Goal: Task Accomplishment & Management: Complete application form

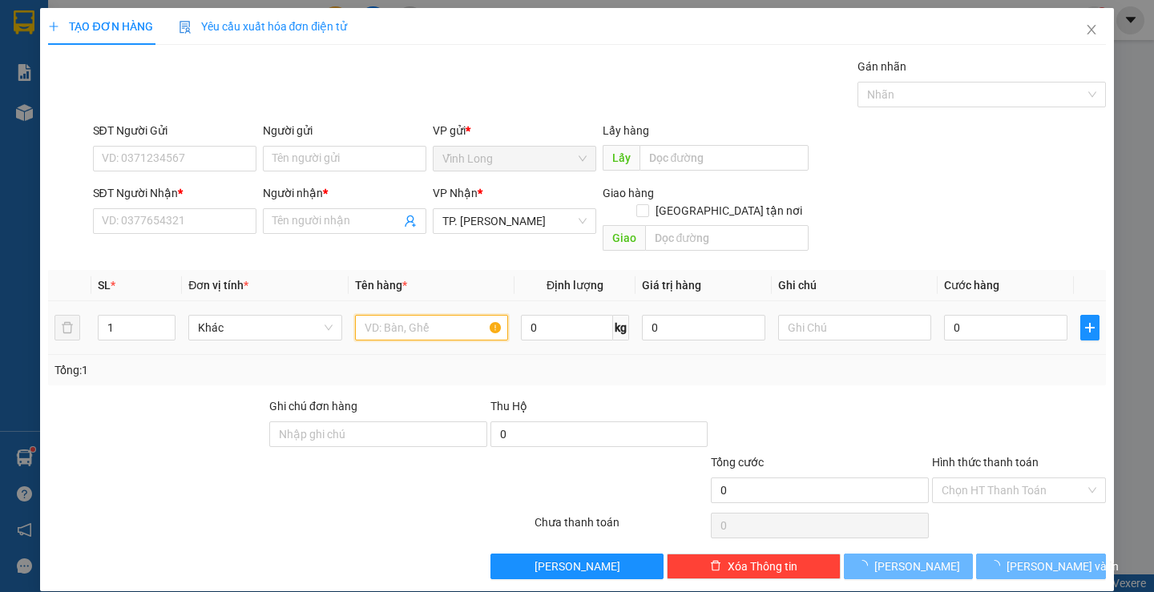
click at [428, 315] on input "text" at bounding box center [431, 328] width 153 height 26
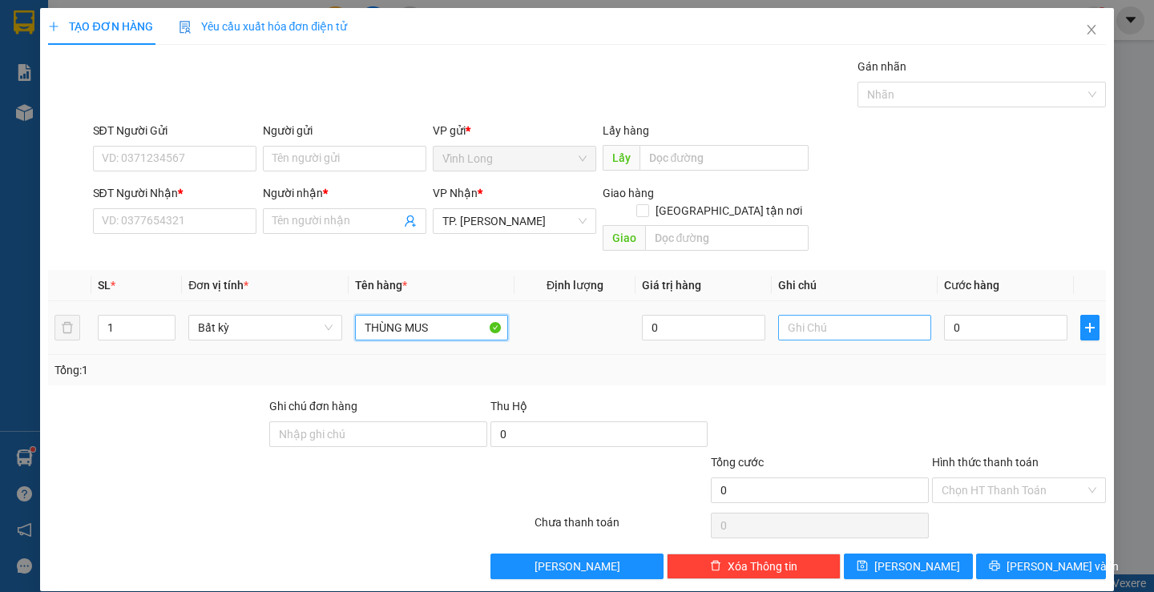
type input "THÙNG MUS"
click at [831, 317] on input "text" at bounding box center [854, 328] width 153 height 26
type input "H"
click at [989, 315] on input "0" at bounding box center [1005, 328] width 123 height 26
type input "3"
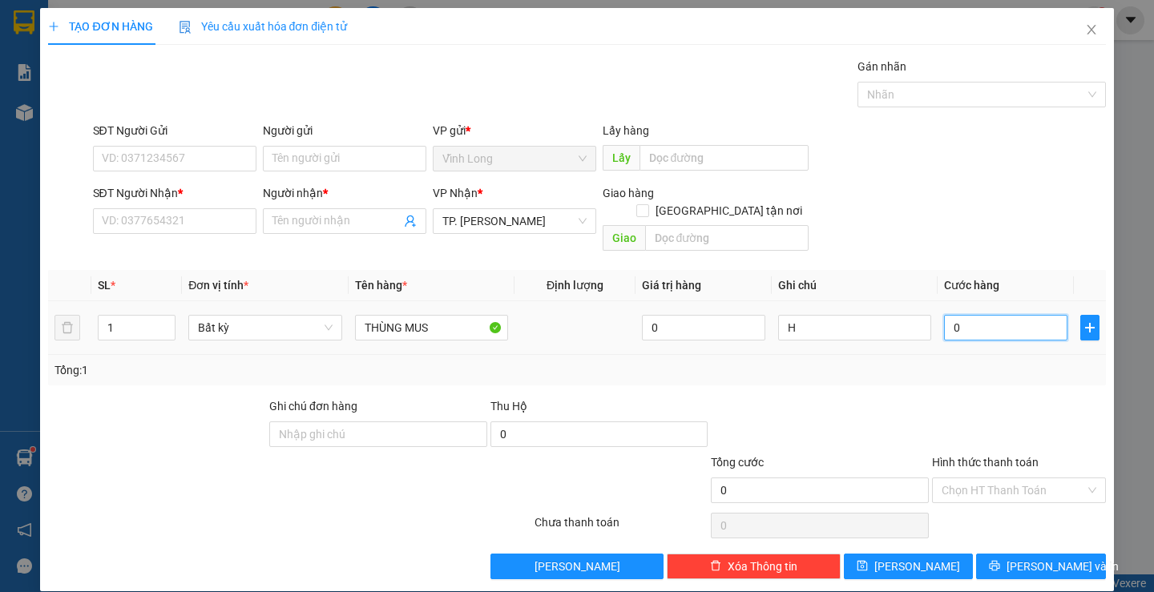
type input "3"
type input "30"
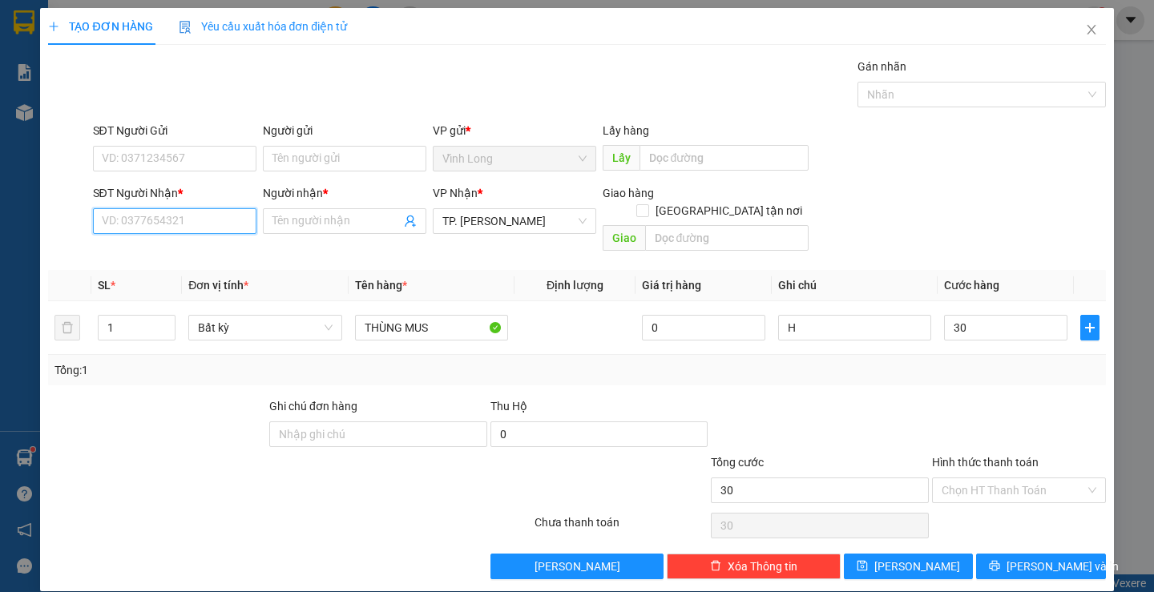
type input "30.000"
click at [190, 224] on input "SĐT Người Nhận *" at bounding box center [175, 221] width 164 height 26
type input "0903333974"
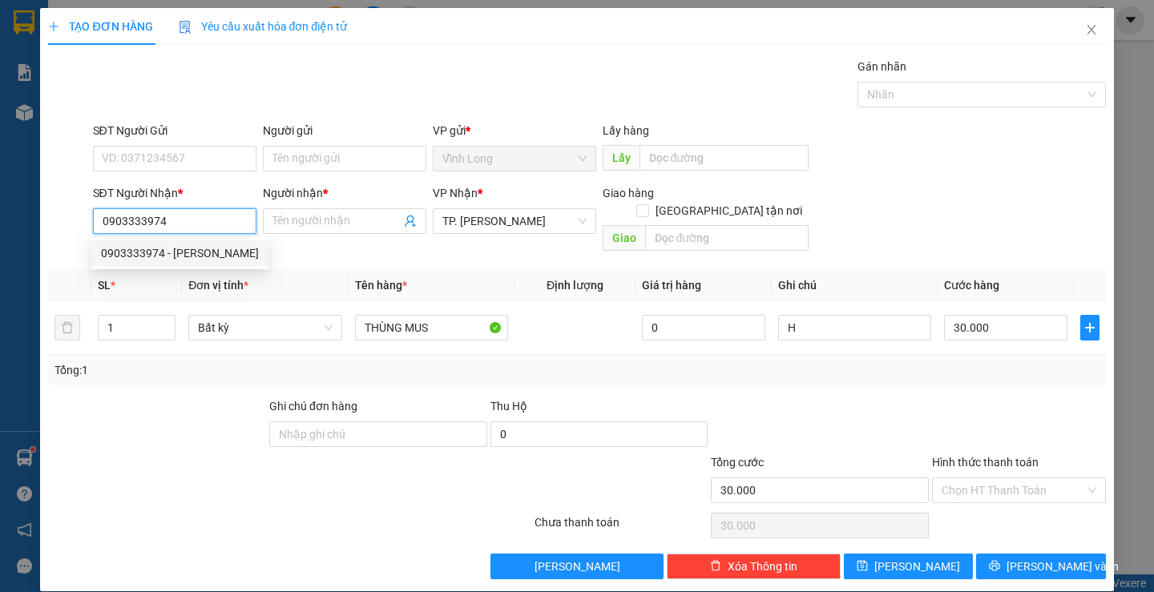
click at [204, 261] on div "0903333974 - [PERSON_NAME]" at bounding box center [180, 253] width 158 height 18
type input "[PERSON_NAME]"
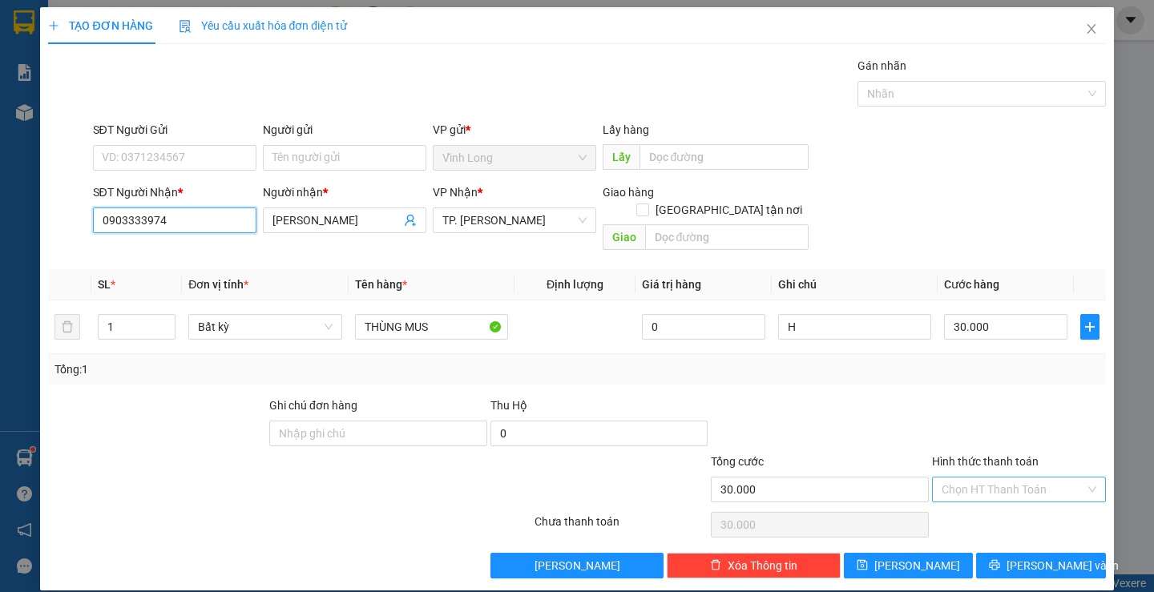
type input "0903333974"
click at [1020, 478] on input "Hình thức thanh toán" at bounding box center [1013, 490] width 143 height 24
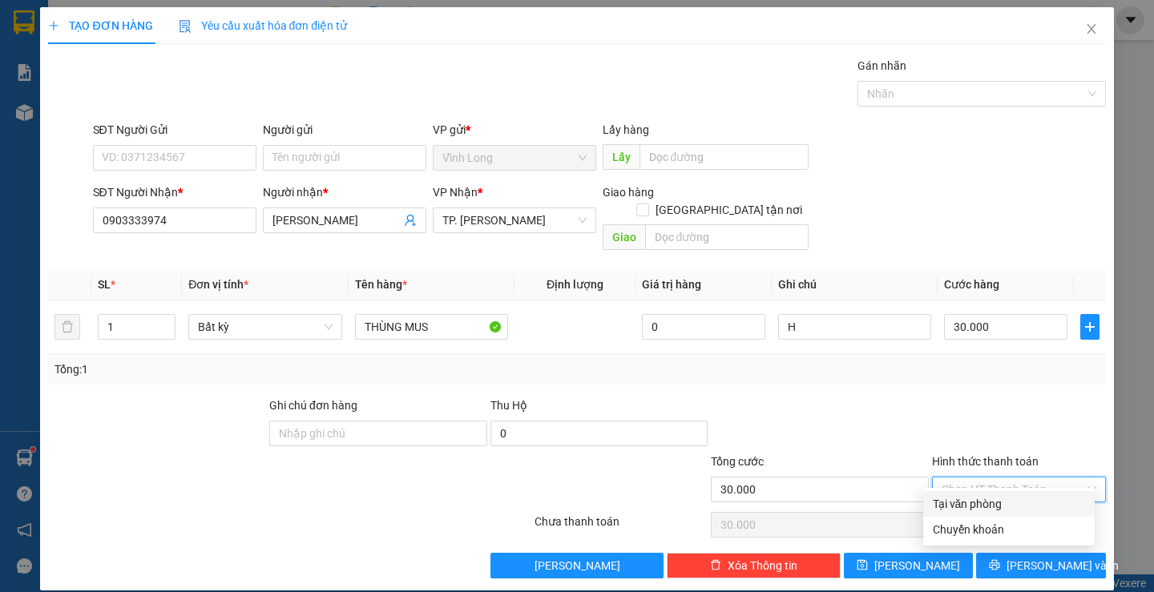
click at [1008, 507] on div "Tại văn phòng" at bounding box center [1009, 504] width 152 height 18
type input "0"
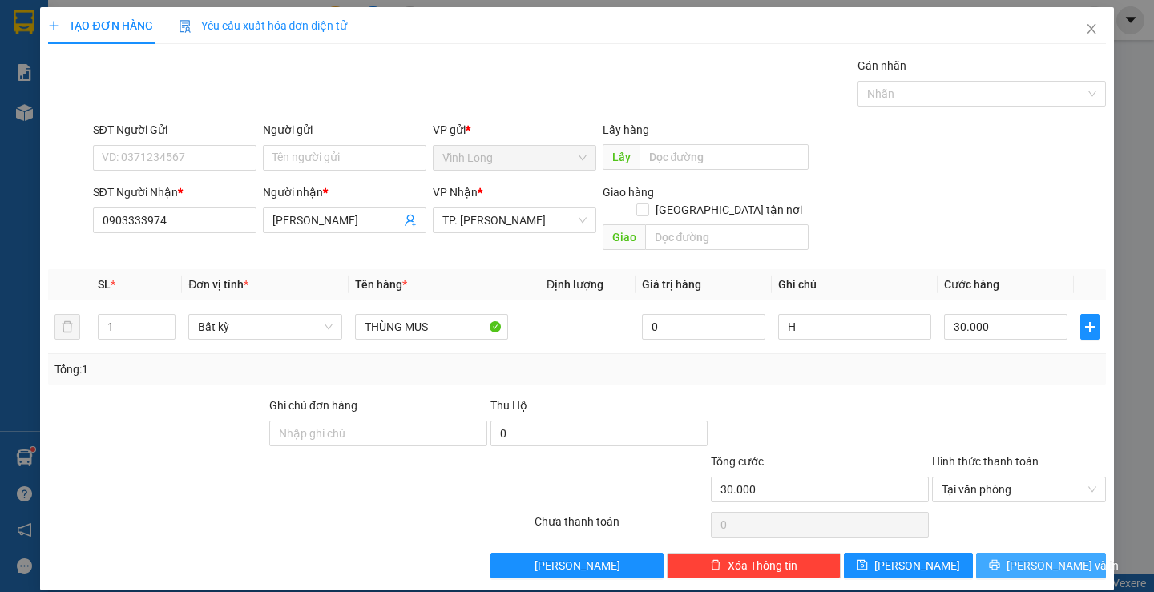
click at [1000, 560] on icon "printer" at bounding box center [995, 565] width 10 height 10
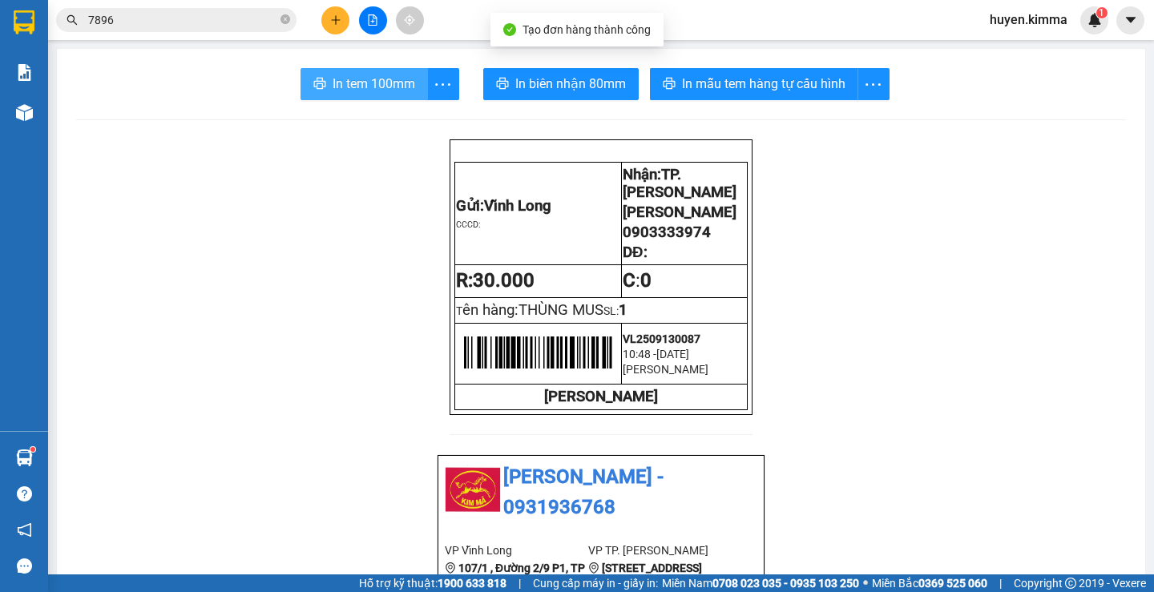
click at [374, 89] on span "In tem 100mm" at bounding box center [374, 84] width 83 height 20
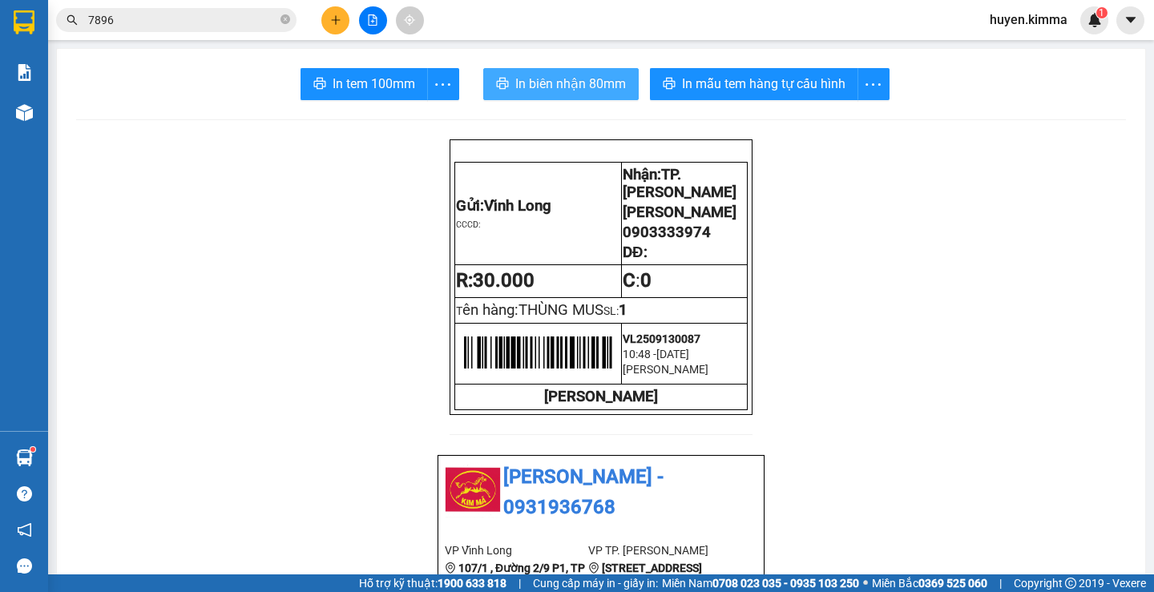
click at [568, 79] on span "In biên nhận 80mm" at bounding box center [570, 84] width 111 height 20
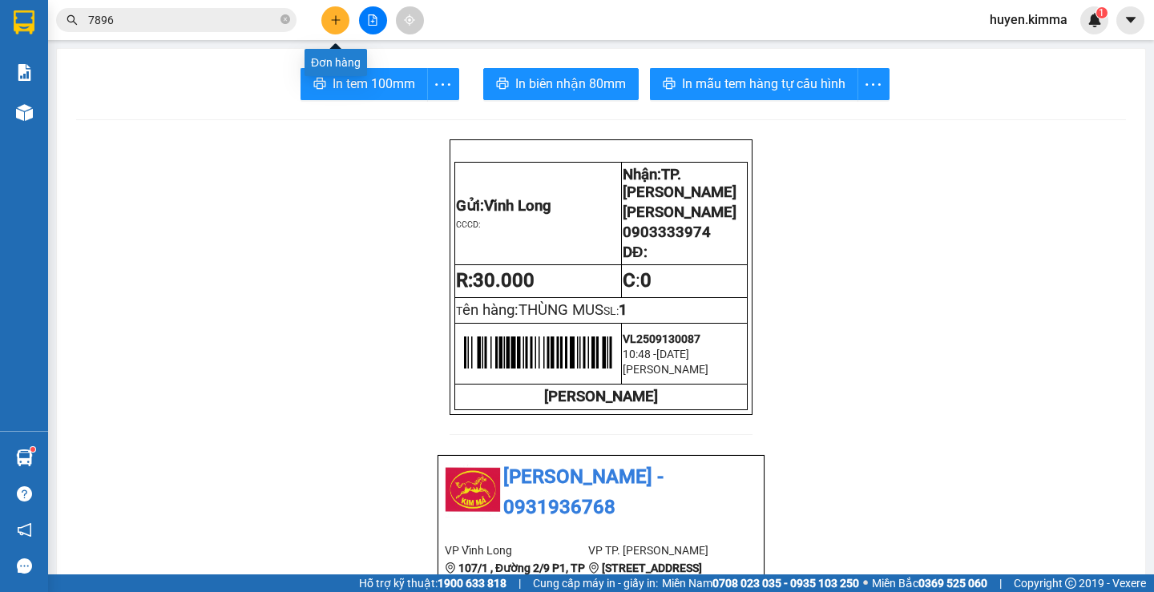
click at [340, 20] on icon "plus" at bounding box center [335, 19] width 9 height 1
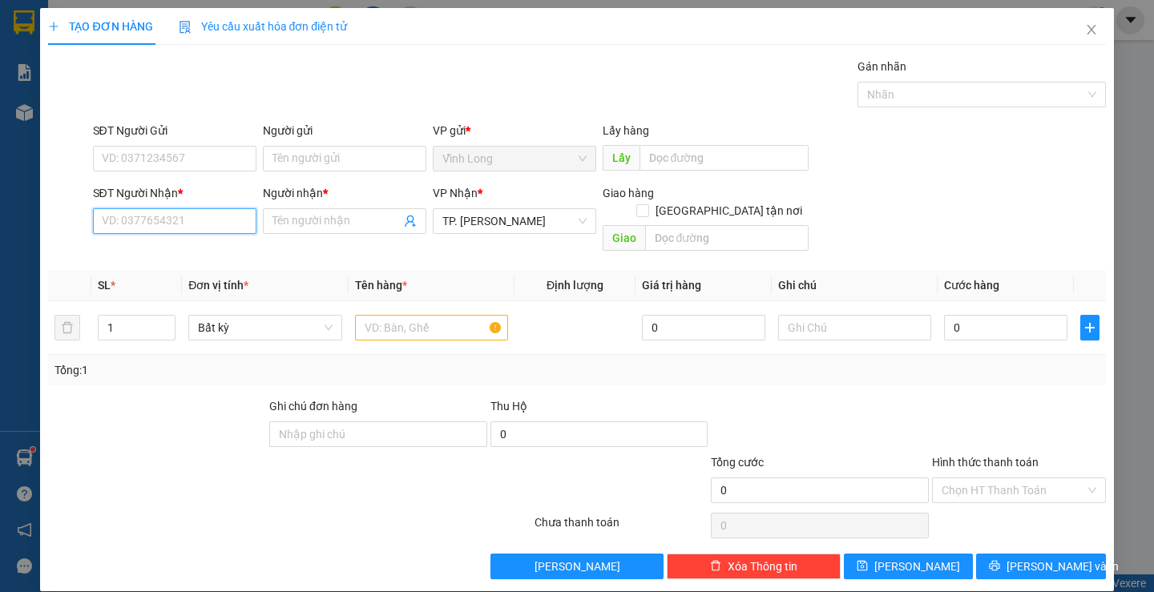
click at [208, 232] on input "SĐT Người Nhận *" at bounding box center [175, 221] width 164 height 26
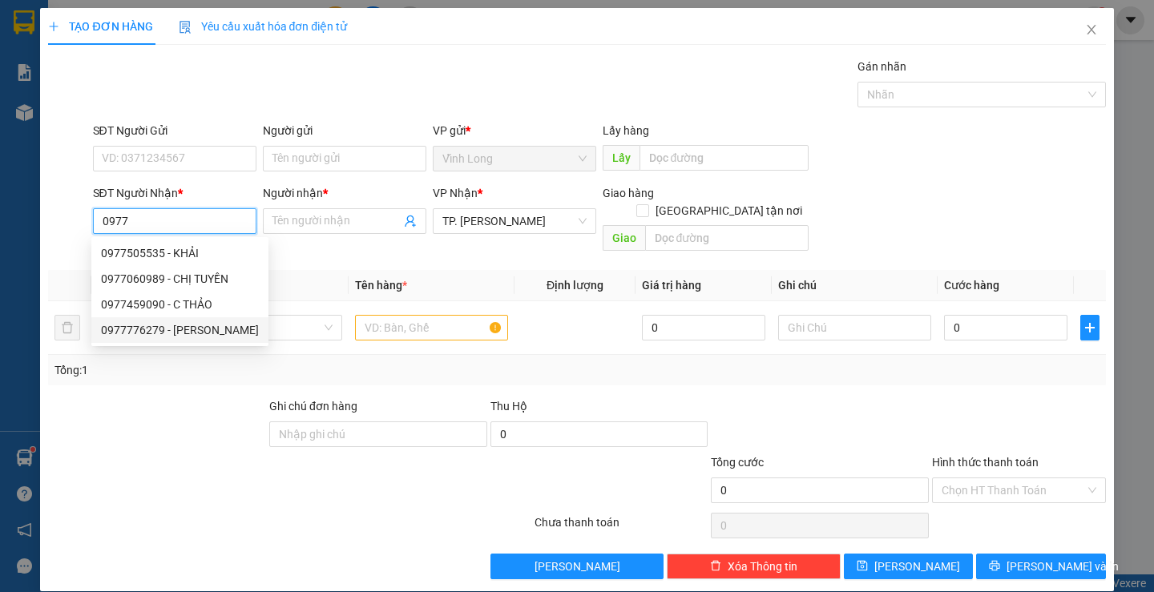
click at [200, 333] on div "0977776279 - LÝ THANH THIỆN" at bounding box center [180, 330] width 158 height 18
type input "0977776279"
type input "[PERSON_NAME]"
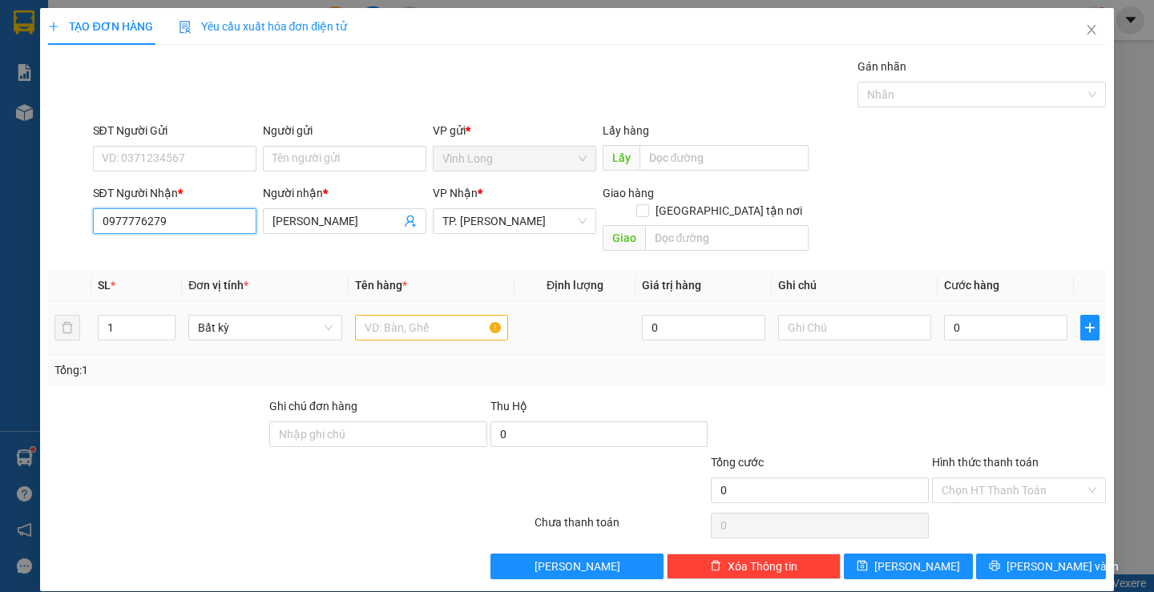
type input "0977776279"
drag, startPoint x: 404, startPoint y: 314, endPoint x: 406, endPoint y: 299, distance: 15.4
click at [404, 315] on input "text" at bounding box center [431, 328] width 153 height 26
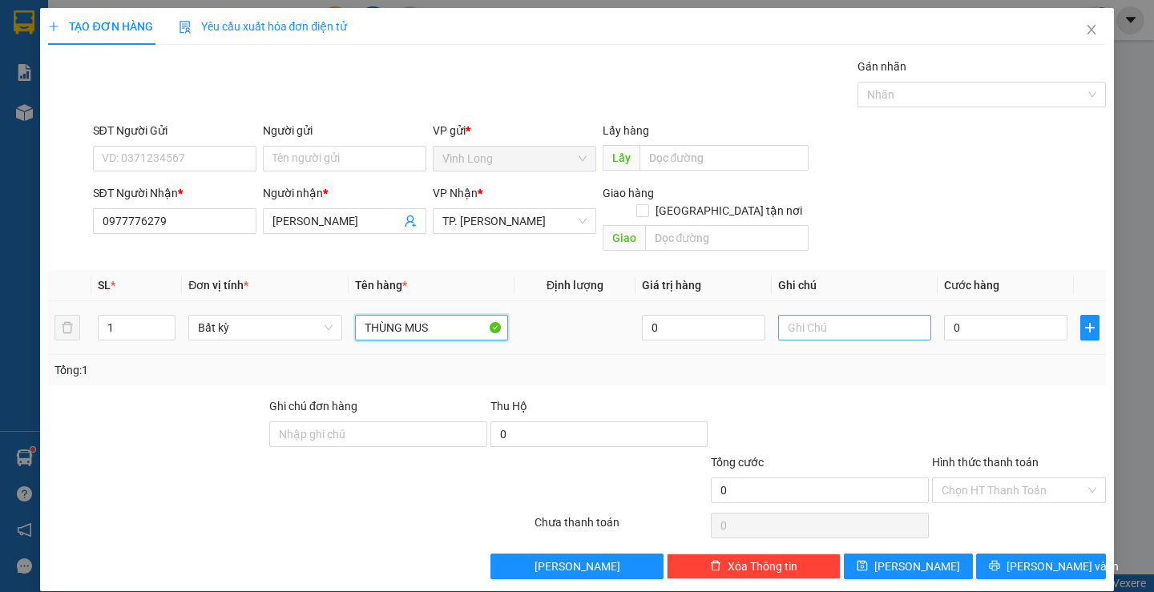
type input "THÙNG MUS"
click at [844, 315] on input "text" at bounding box center [854, 328] width 153 height 26
type input "H"
click at [1010, 317] on input "0" at bounding box center [1005, 328] width 123 height 26
type input "2"
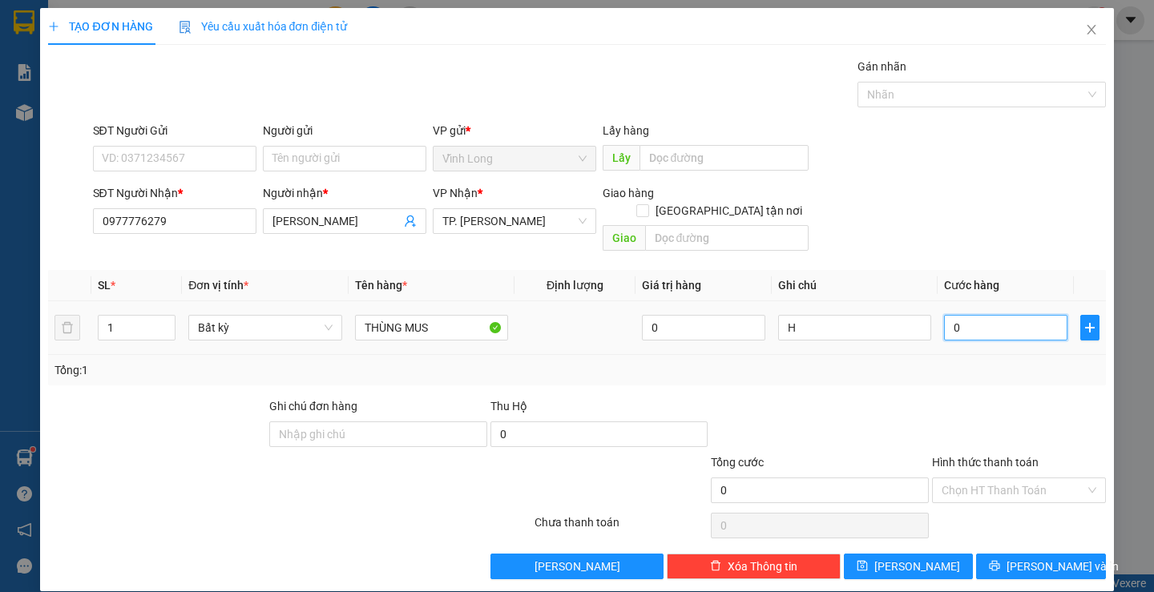
type input "2"
type input "20"
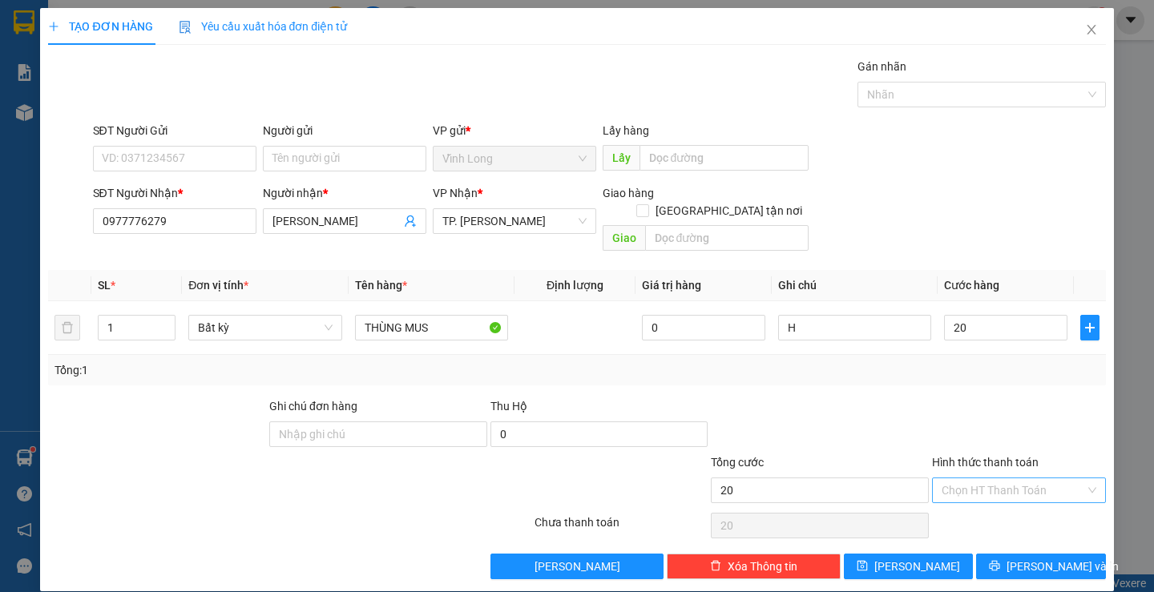
type input "20.000"
click at [1012, 479] on input "Hình thức thanh toán" at bounding box center [1013, 491] width 143 height 24
click at [996, 513] on div "Tại văn phòng" at bounding box center [1009, 505] width 172 height 26
type input "0"
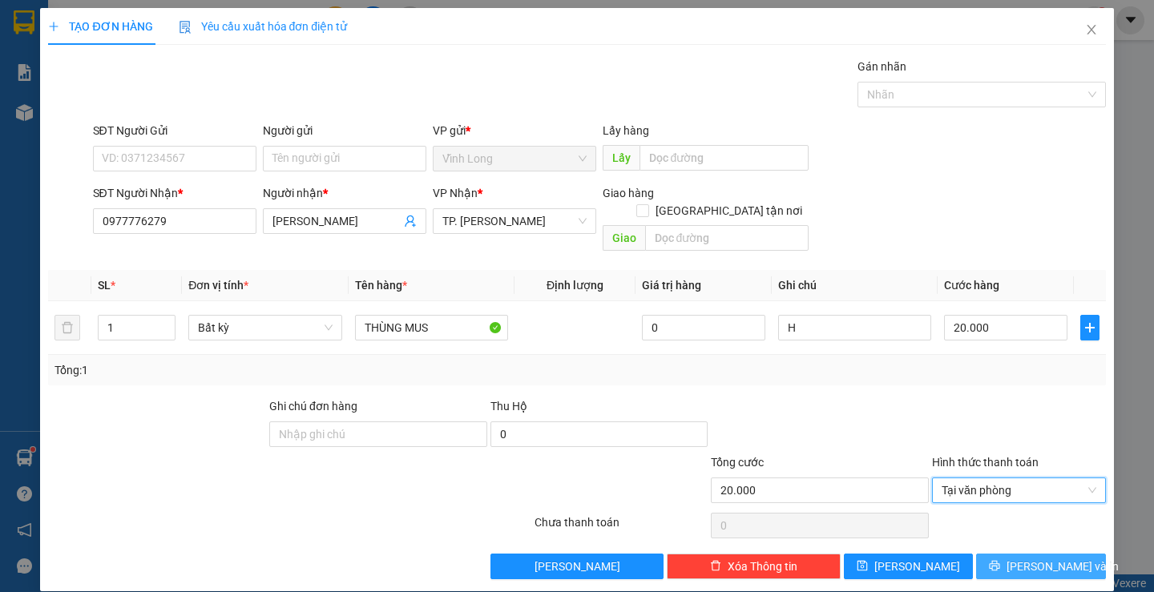
click at [1029, 558] on span "[PERSON_NAME] và In" at bounding box center [1063, 567] width 112 height 18
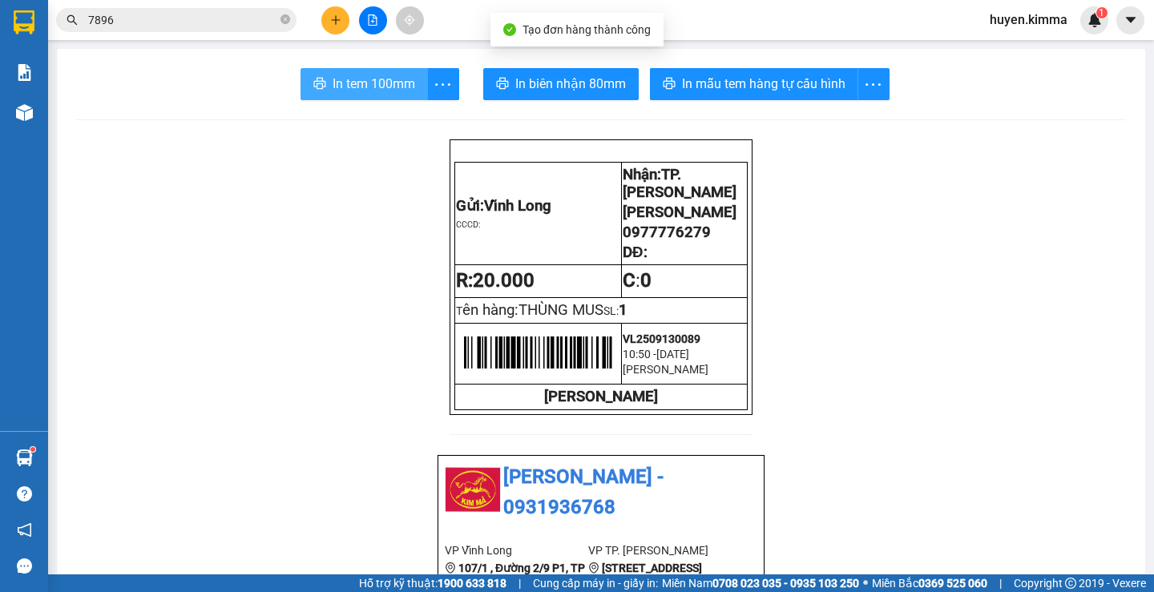
click at [357, 81] on span "In tem 100mm" at bounding box center [374, 84] width 83 height 20
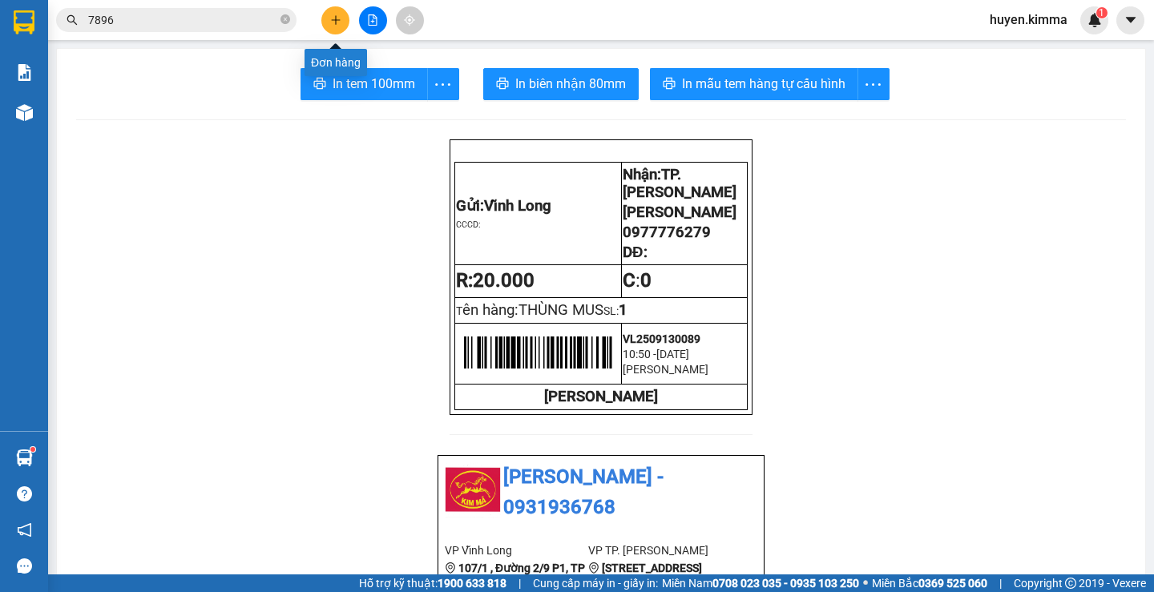
click at [330, 18] on icon "plus" at bounding box center [335, 19] width 11 height 11
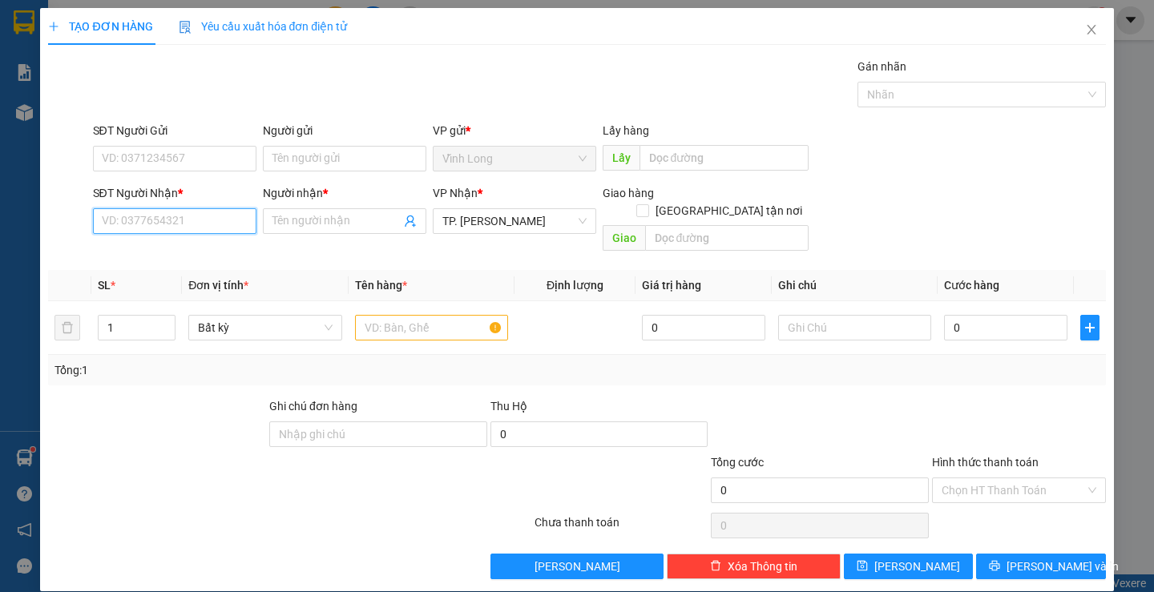
click at [188, 227] on input "SĐT Người Nhận *" at bounding box center [175, 221] width 164 height 26
type input "02837752252"
click at [209, 246] on div "02837752252 - NAM KHOA" at bounding box center [172, 253] width 143 height 18
type input "NAM KHOA"
checkbox input "true"
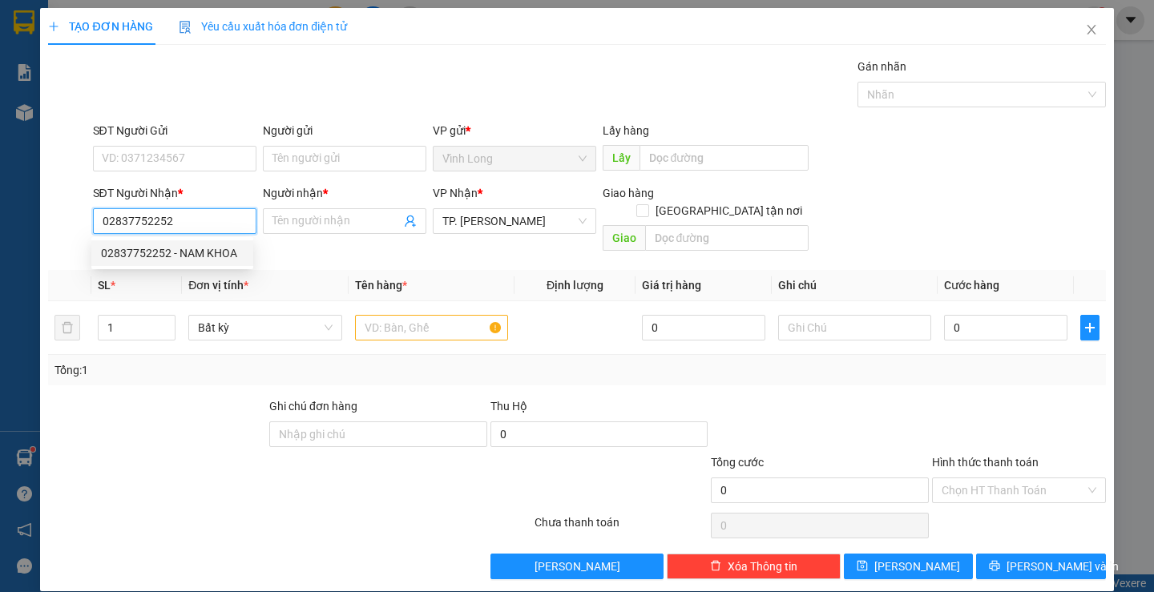
type input "793/58 [PERSON_NAME] , [PERSON_NAME] [PERSON_NAME][GEOGRAPHIC_DATA]"
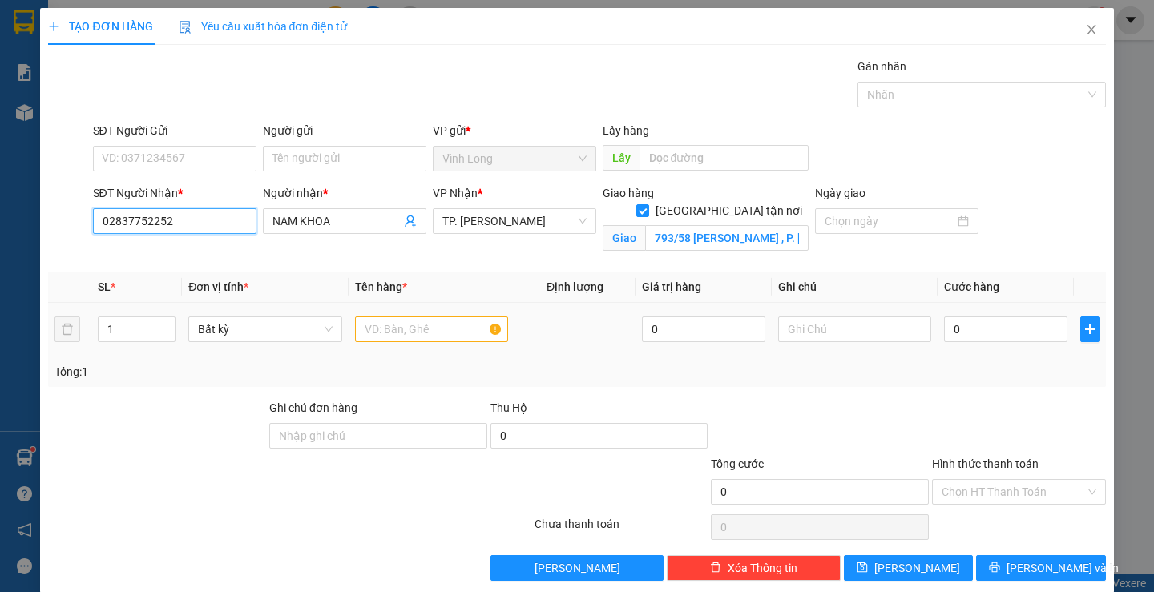
type input "02837752252"
click at [464, 331] on input "text" at bounding box center [431, 330] width 153 height 26
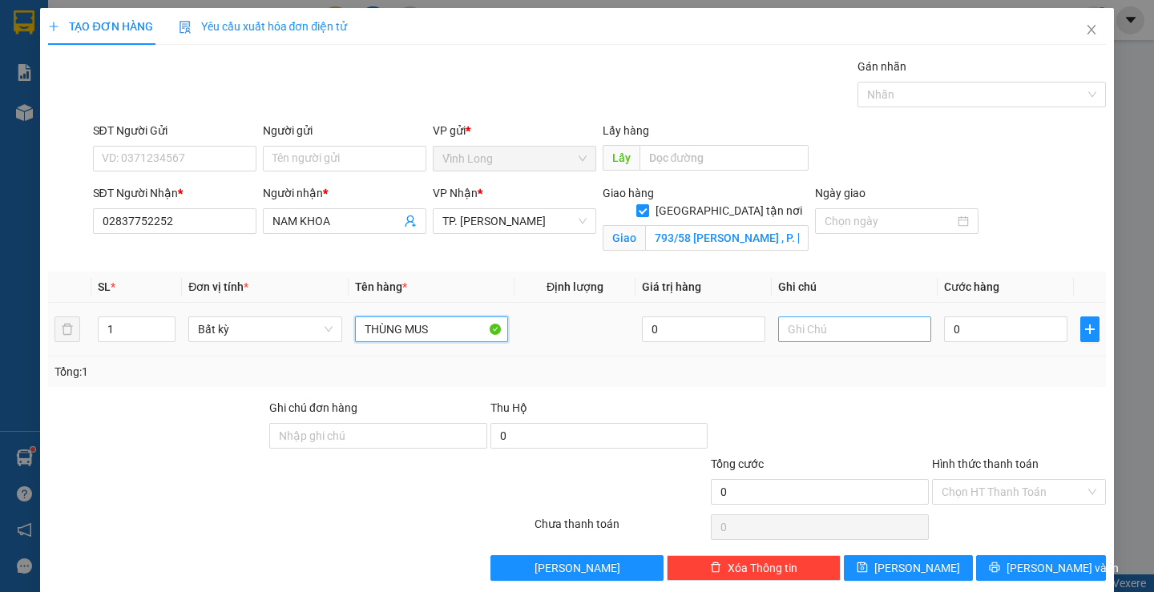
type input "THÙNG MUS"
click at [864, 341] on input "text" at bounding box center [854, 330] width 153 height 26
type input "H"
click at [996, 328] on input "0" at bounding box center [1005, 330] width 123 height 26
type input "1"
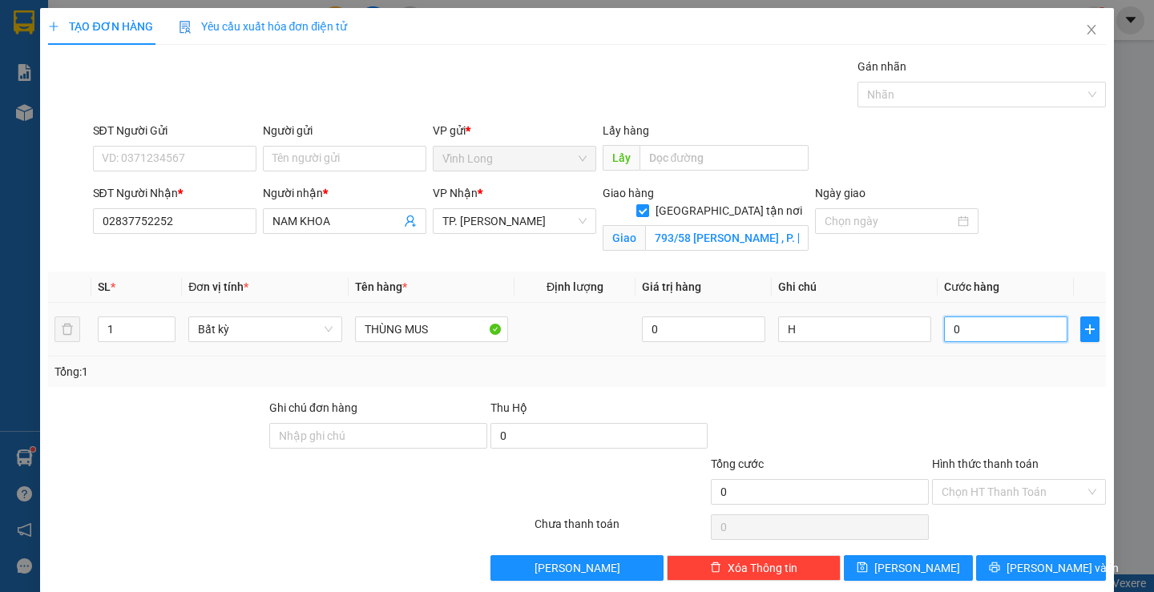
type input "1"
type input "12"
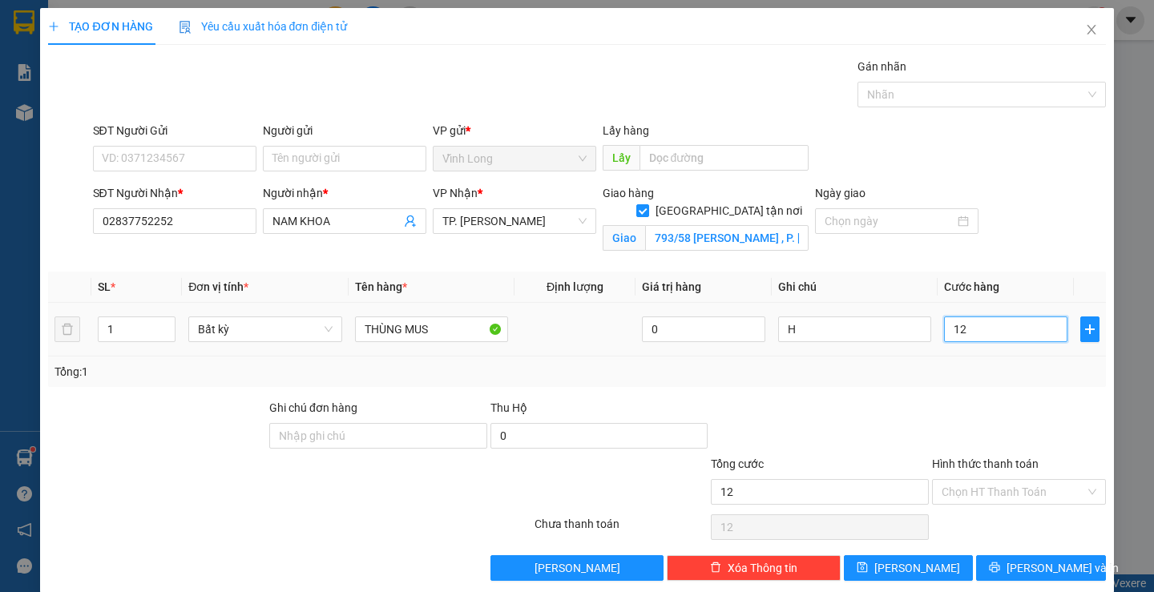
type input "120"
type input "120.000"
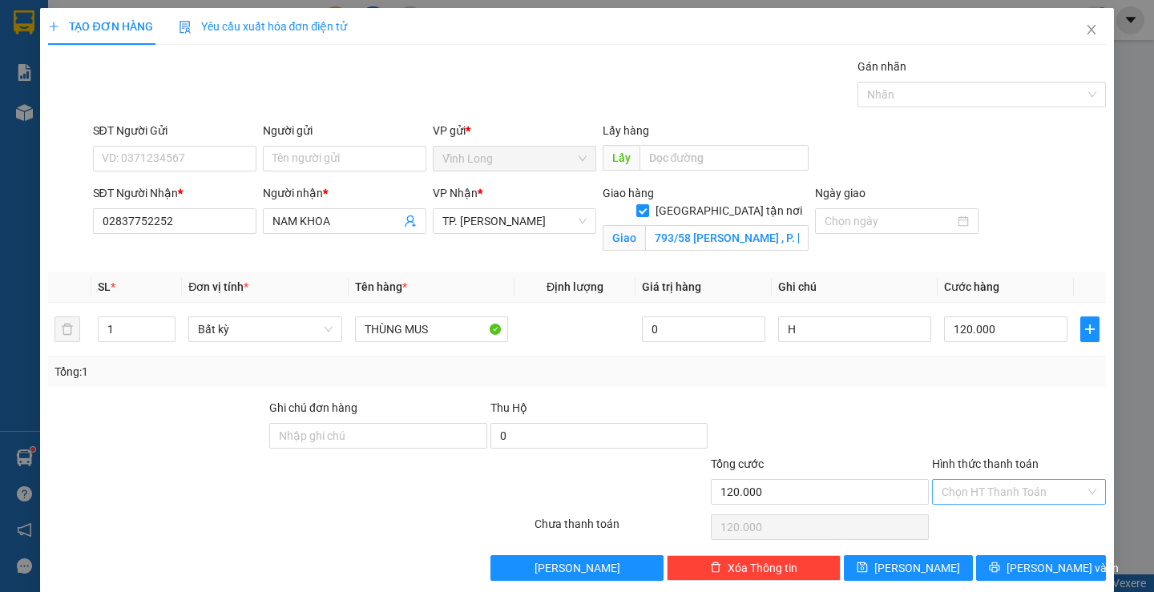
click at [979, 493] on input "Hình thức thanh toán" at bounding box center [1013, 492] width 143 height 24
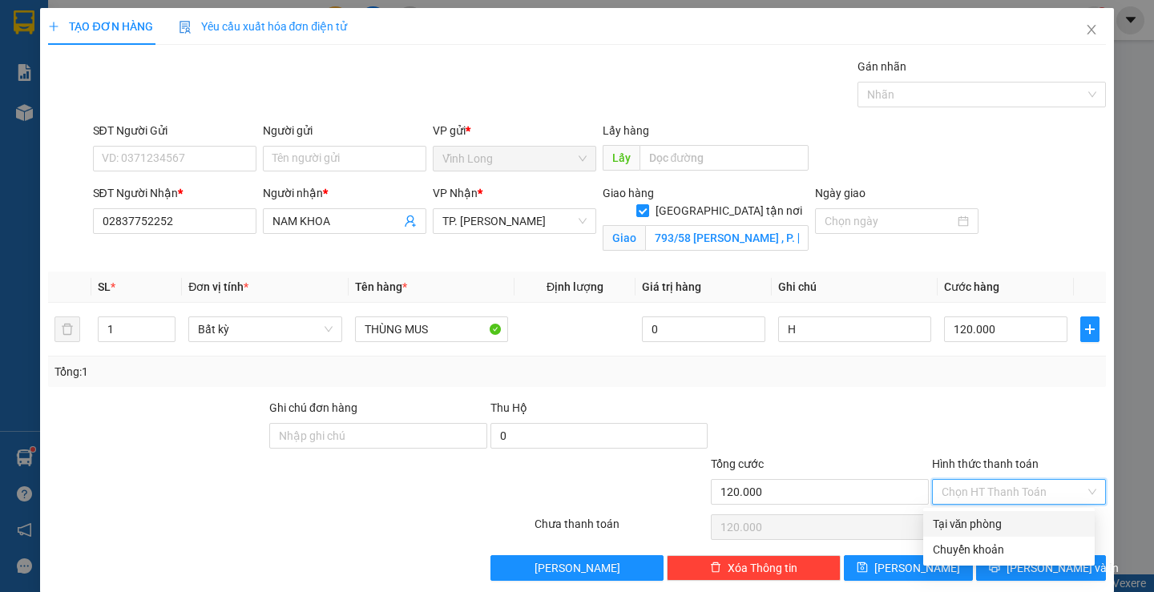
click at [987, 523] on div "Tại văn phòng" at bounding box center [1009, 524] width 152 height 18
type input "0"
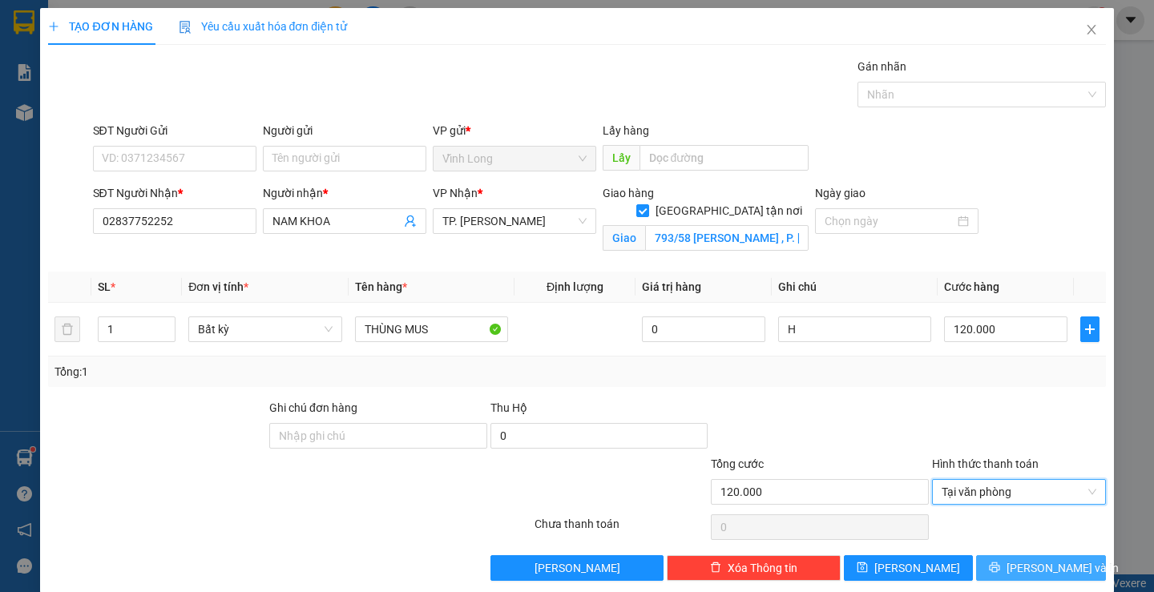
click at [1020, 571] on span "[PERSON_NAME] và In" at bounding box center [1063, 568] width 112 height 18
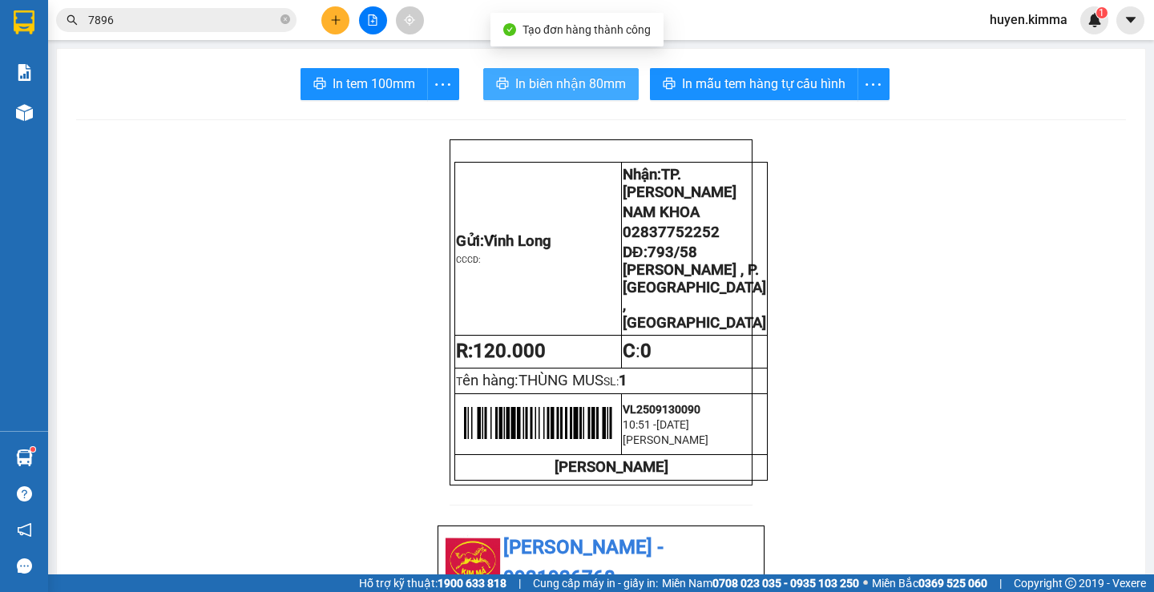
click at [571, 85] on span "In biên nhận 80mm" at bounding box center [570, 84] width 111 height 20
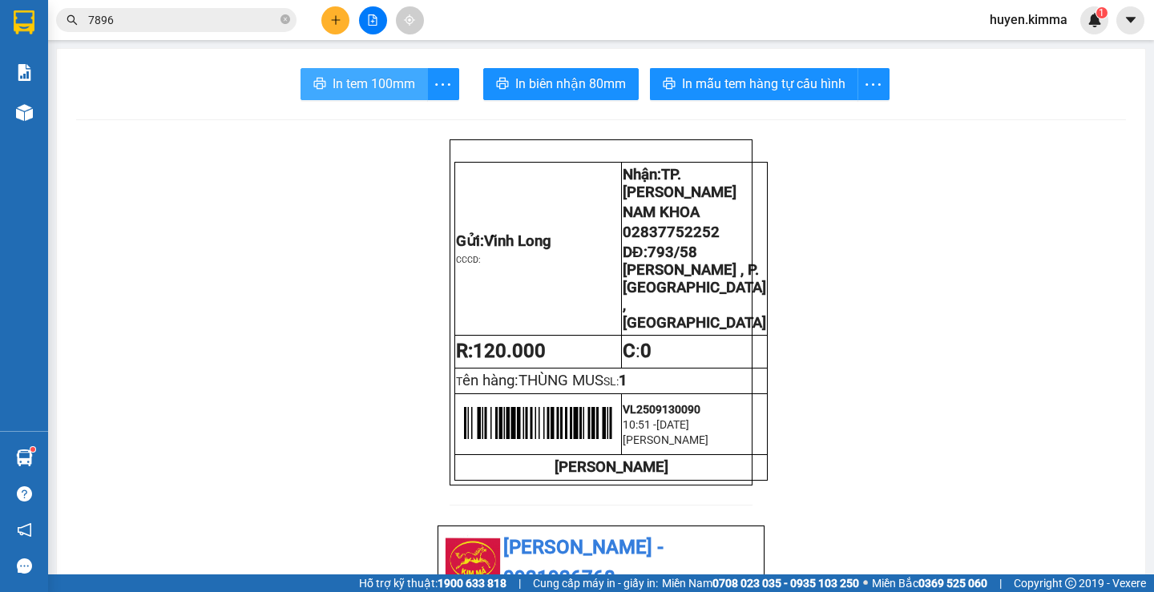
click at [352, 74] on span "In tem 100mm" at bounding box center [374, 84] width 83 height 20
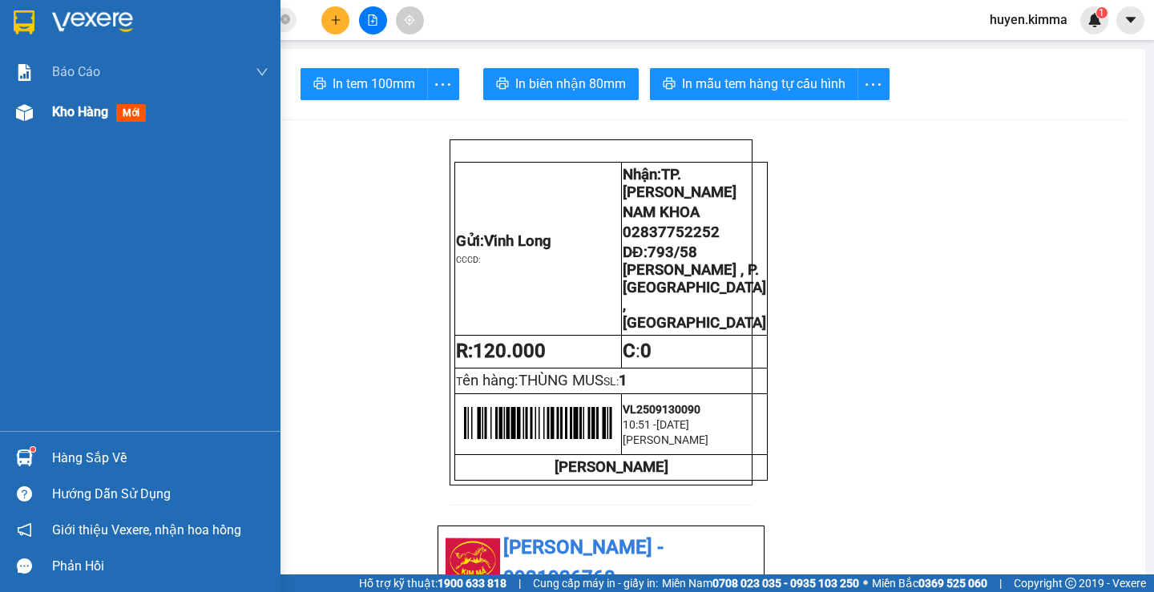
click at [123, 110] on span "mới" at bounding box center [131, 113] width 30 height 18
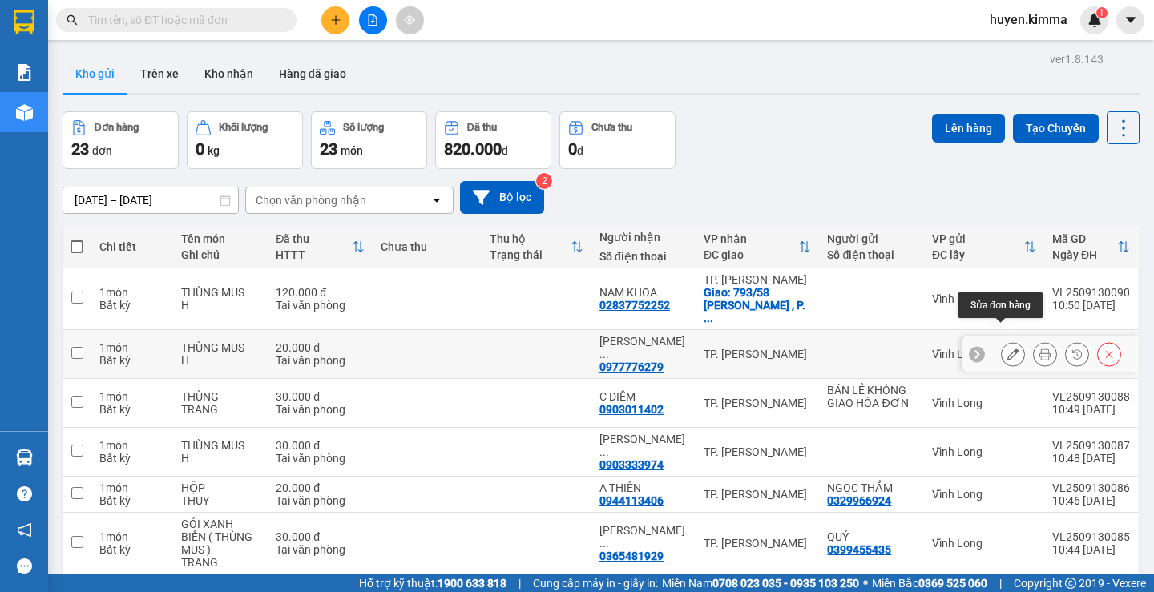
drag, startPoint x: 1001, startPoint y: 337, endPoint x: 975, endPoint y: 333, distance: 25.8
click at [1008, 349] on icon at bounding box center [1013, 354] width 11 height 11
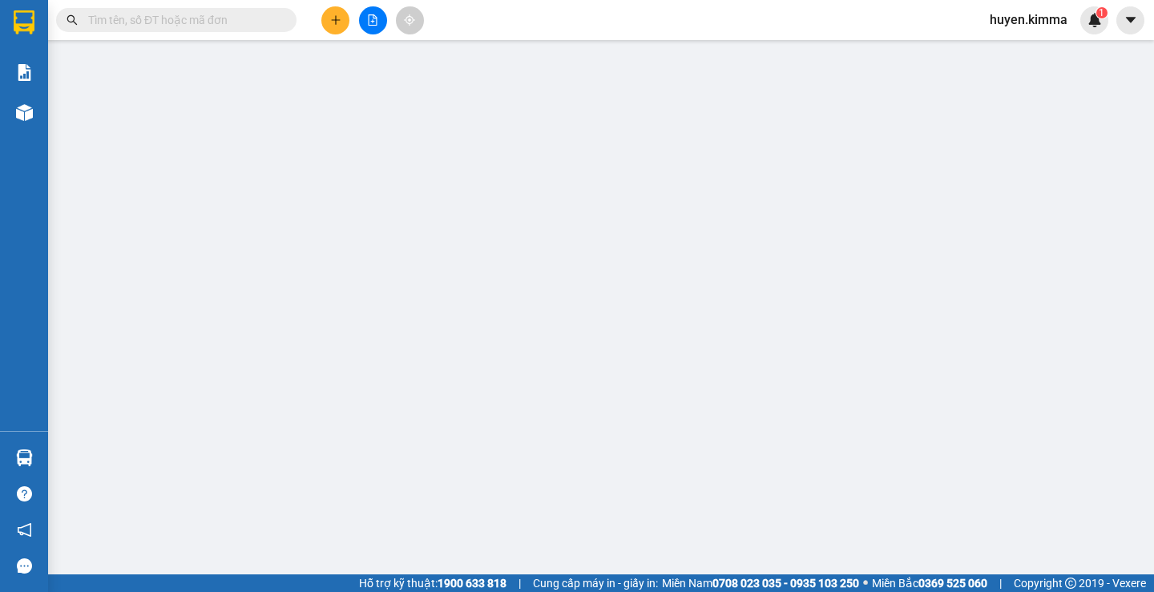
type input "0977776279"
type input "[PERSON_NAME]"
type input "20.000"
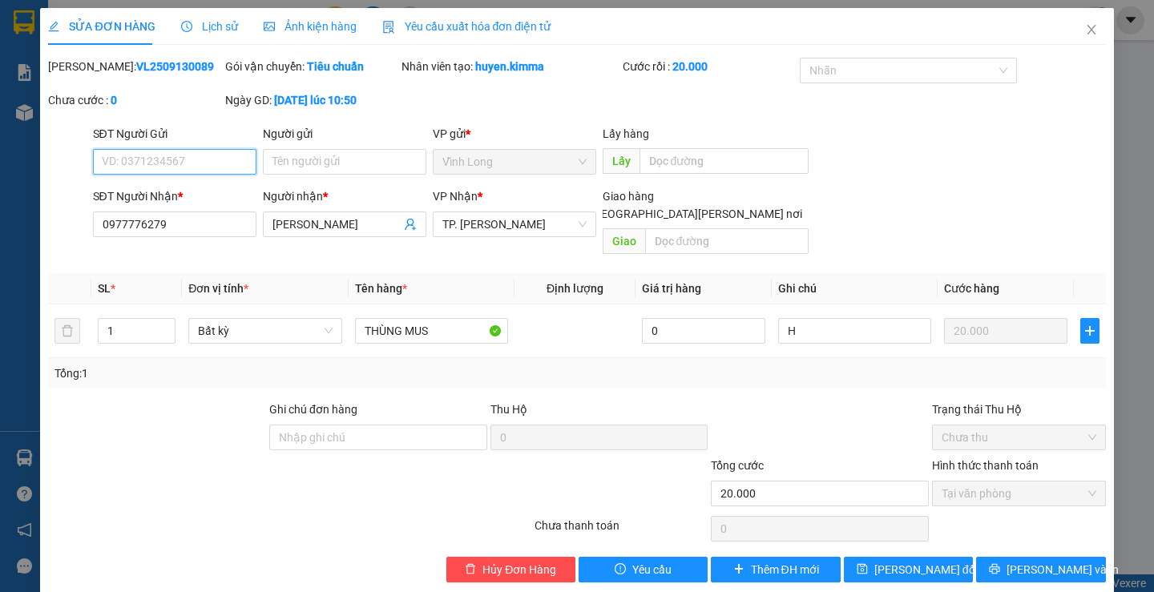
scroll to position [4, 0]
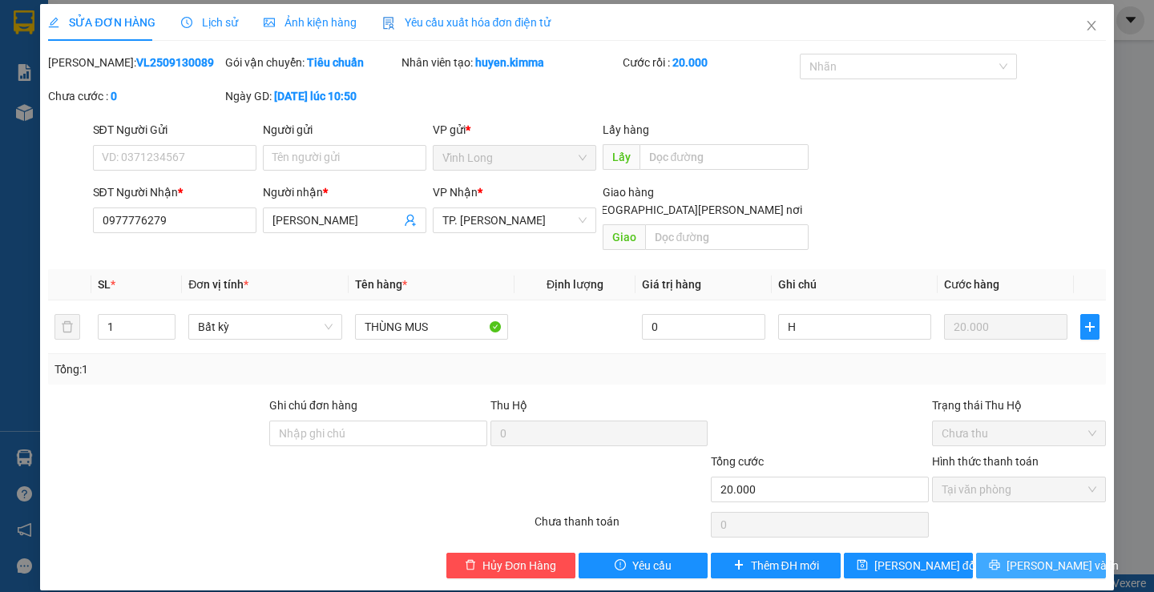
click at [1030, 557] on span "[PERSON_NAME] và In" at bounding box center [1063, 566] width 112 height 18
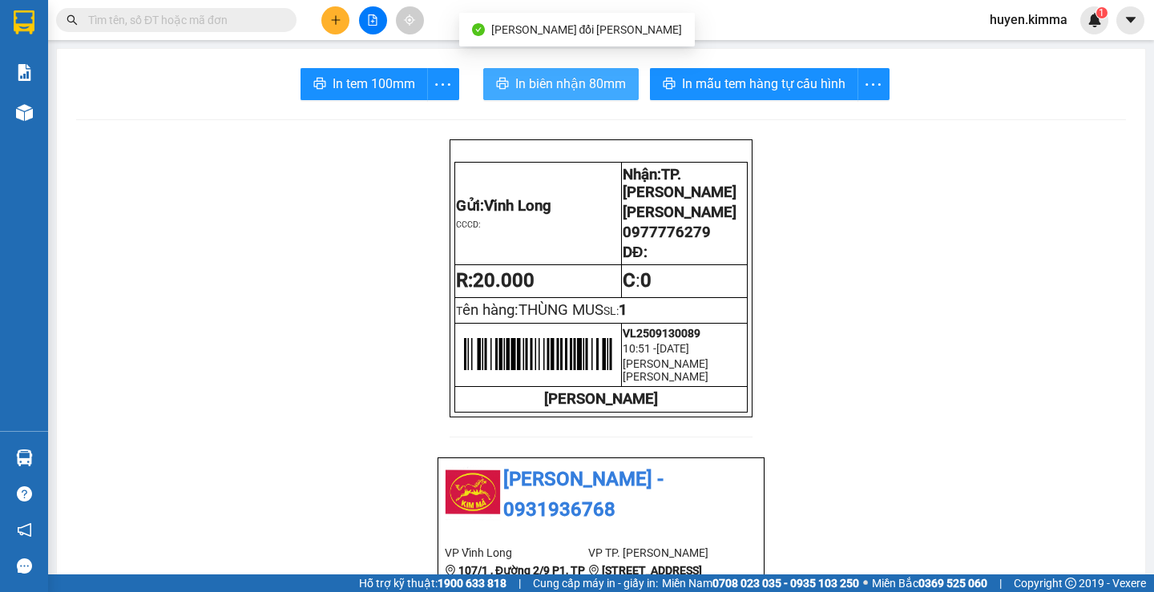
click at [539, 85] on span "In biên nhận 80mm" at bounding box center [570, 84] width 111 height 20
click at [547, 78] on span "In biên nhận 80mm" at bounding box center [570, 84] width 111 height 20
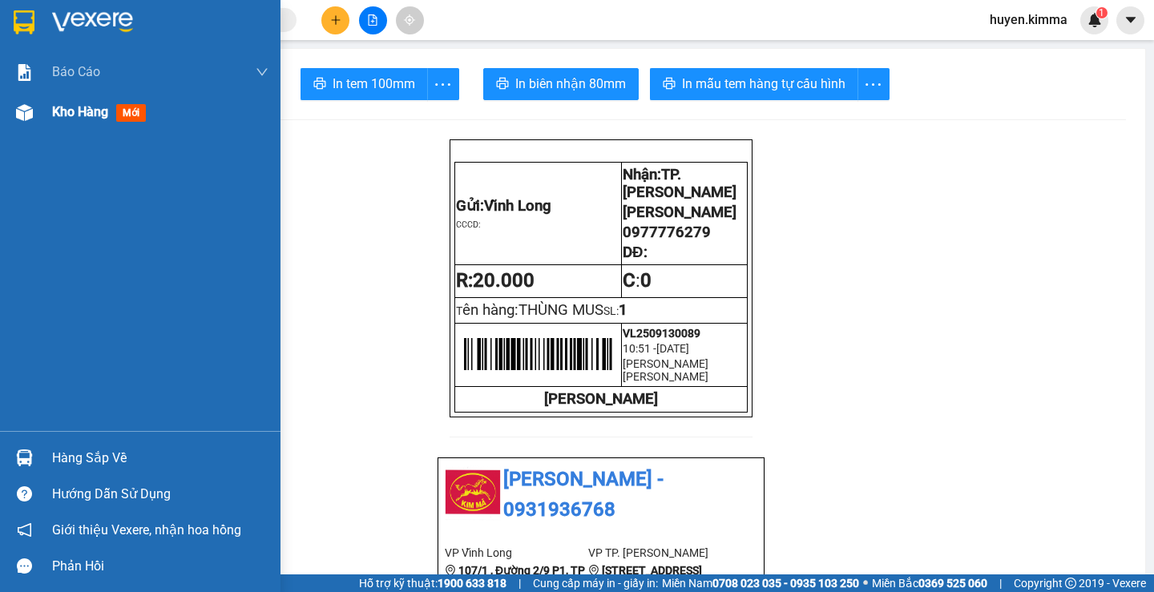
click at [126, 114] on span "mới" at bounding box center [131, 113] width 30 height 18
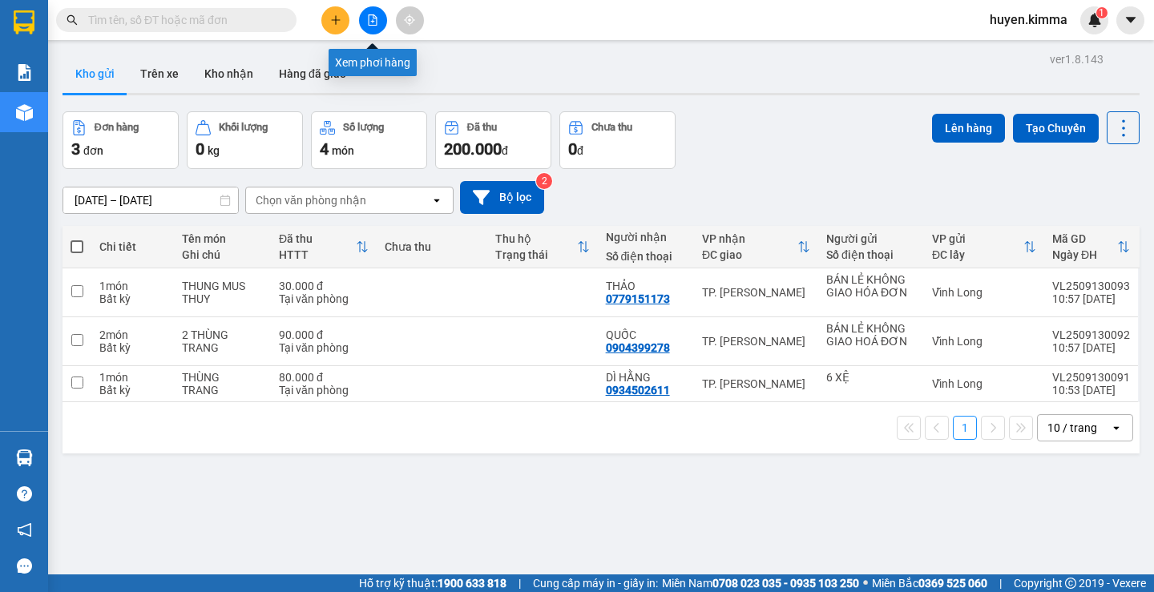
click at [370, 23] on icon "file-add" at bounding box center [372, 19] width 11 height 11
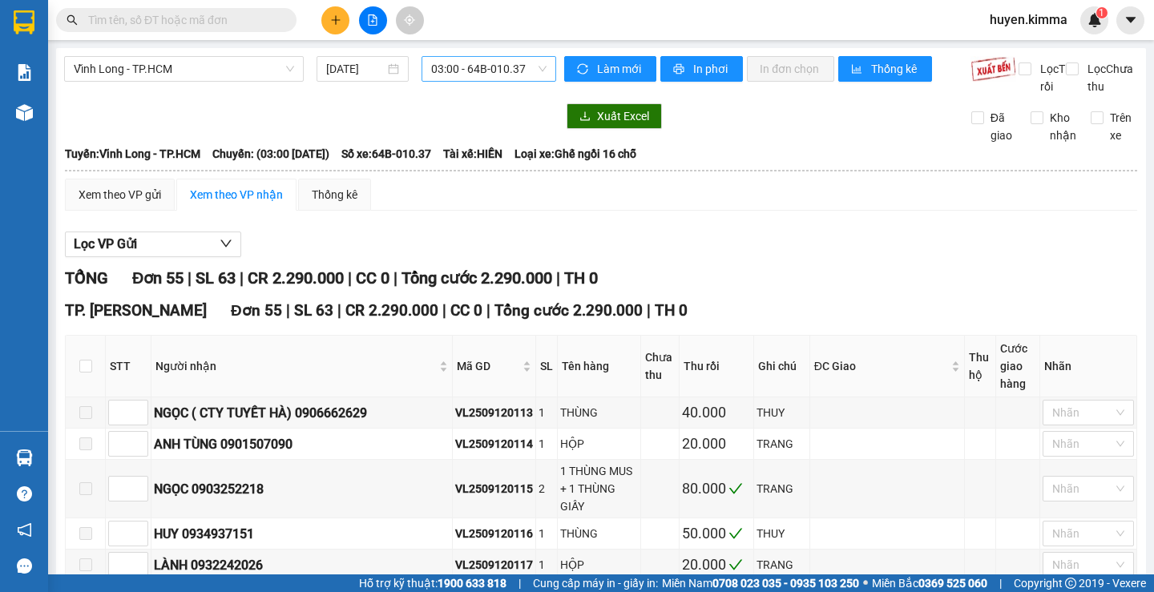
click at [446, 59] on span "03:00 - 64B-010.37" at bounding box center [488, 69] width 115 height 24
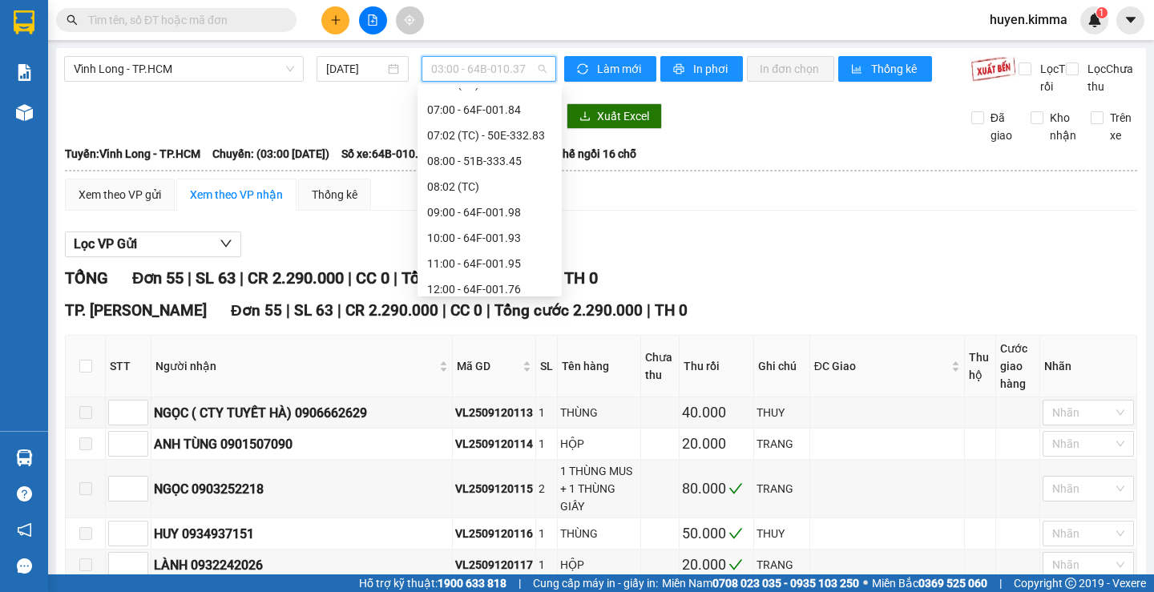
scroll to position [240, 0]
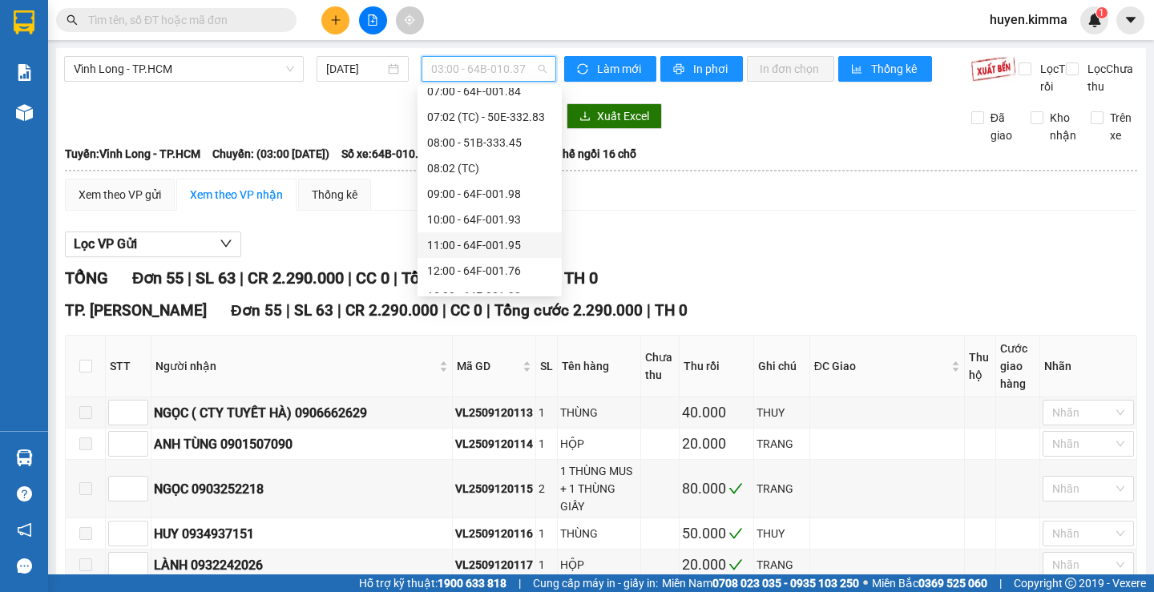
click at [461, 249] on div "11:00 - 64F-001.95" at bounding box center [489, 245] width 125 height 18
